Goal: Download file/media

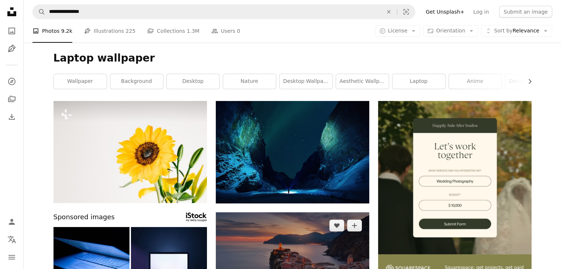
click at [256, 244] on img at bounding box center [293, 264] width 154 height 102
